Goal: Information Seeking & Learning: Learn about a topic

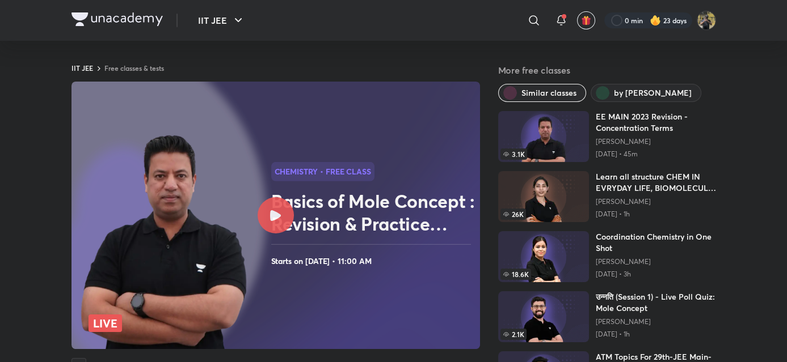
click at [101, 22] on img at bounding box center [116, 19] width 91 height 14
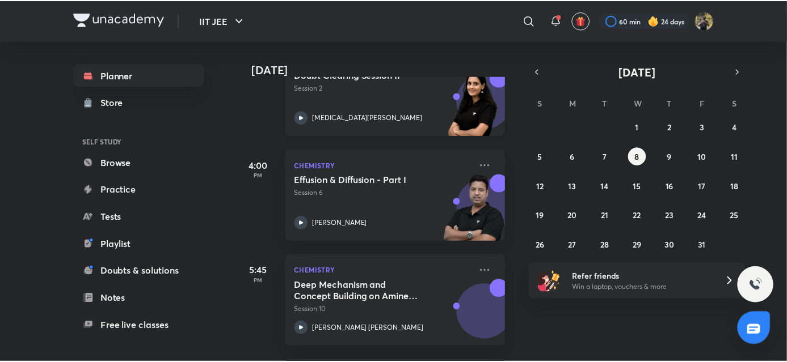
scroll to position [864, 0]
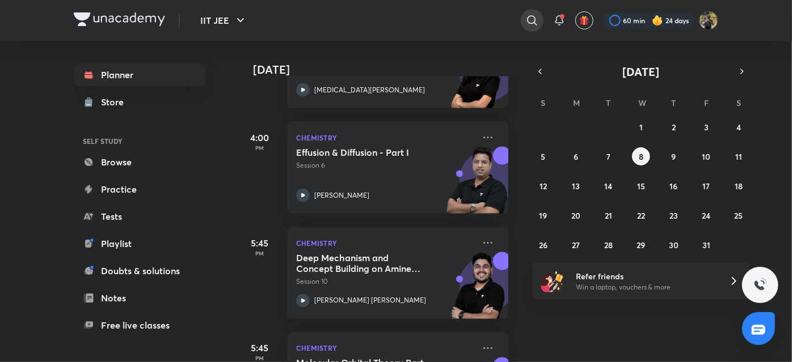
click at [525, 23] on icon at bounding box center [532, 21] width 14 height 14
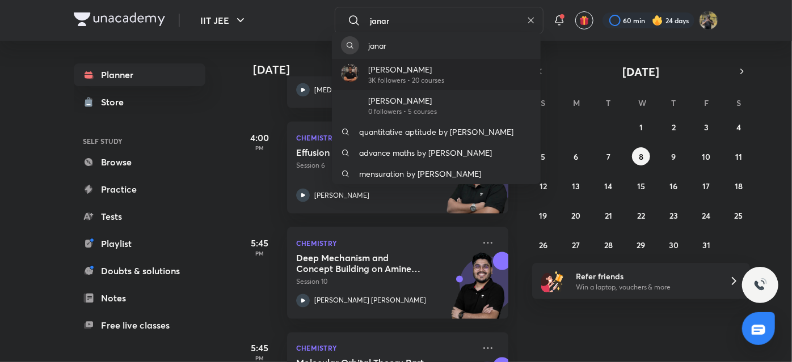
type input "janar"
click at [472, 74] on div "[PERSON_NAME] 3K followers • 20 courses" at bounding box center [436, 74] width 209 height 31
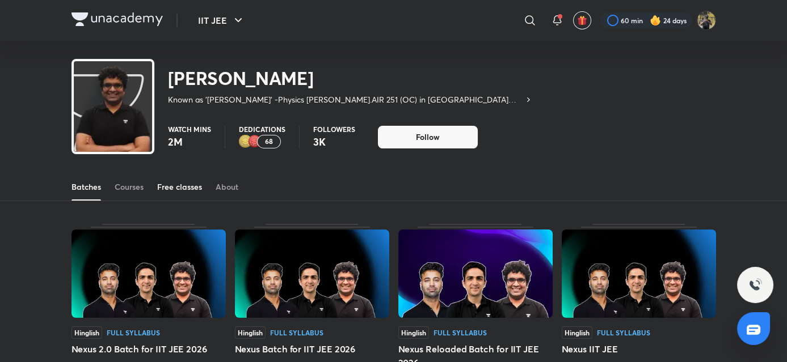
click at [184, 196] on link "Free classes" at bounding box center [179, 187] width 45 height 27
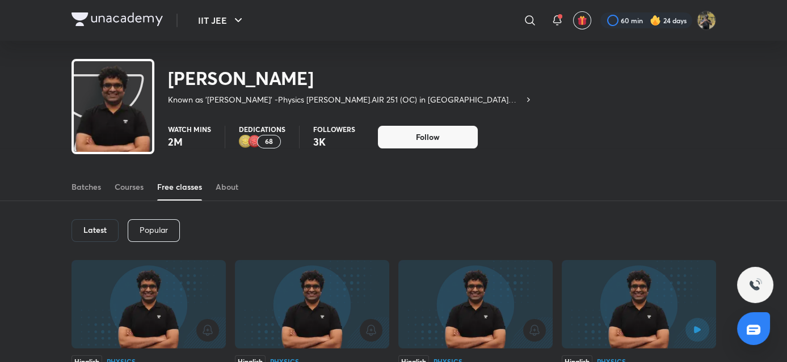
click at [107, 234] on div "Latest" at bounding box center [94, 230] width 47 height 23
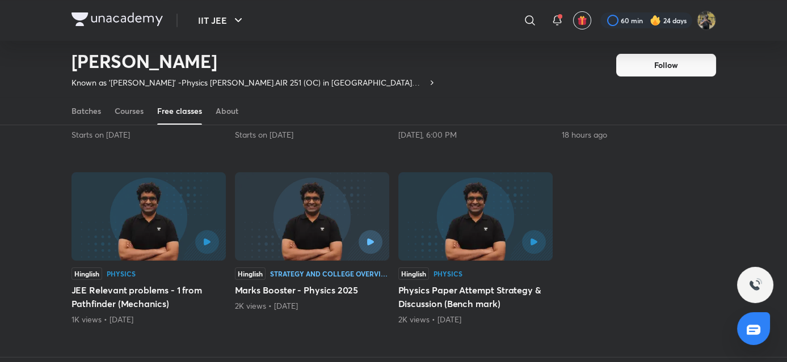
scroll to position [240, 0]
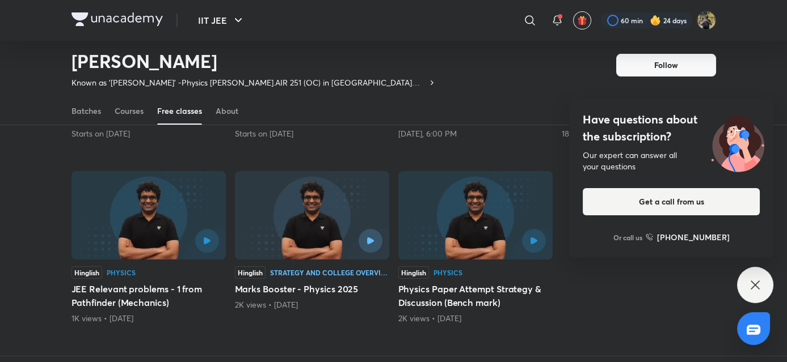
click at [582, 337] on div "Hinglish Physics JEE Relevant problems - 5 from Pathfinder (Mechanics) Starts o…" at bounding box center [393, 171] width 644 height 370
click at [761, 285] on icon at bounding box center [755, 285] width 14 height 14
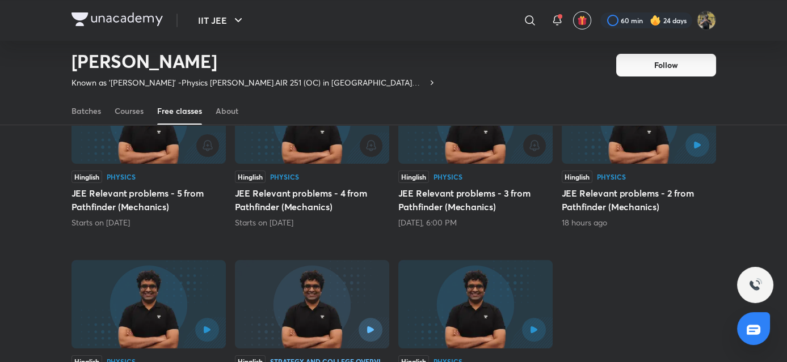
scroll to position [125, 0]
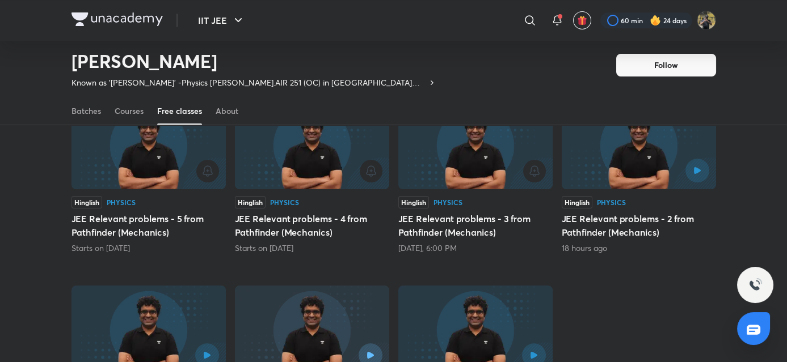
click at [605, 213] on h5 "JEE Relevant problems - 2 from Pathfinder (Mechanics)" at bounding box center [638, 225] width 154 height 27
